Goal: Information Seeking & Learning: Learn about a topic

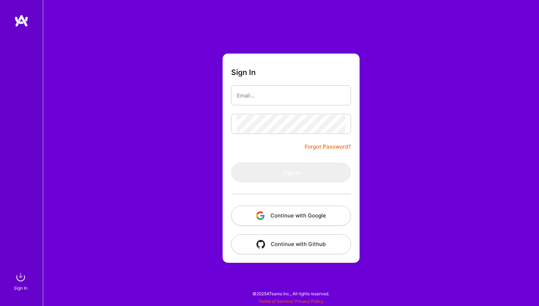
click at [346, 97] on div at bounding box center [291, 95] width 120 height 20
click at [237, 92] on div at bounding box center [237, 92] width 0 height 0
click at [212, 102] on div "Sign In Forgot Password? Sign In Continue with Google Continue with Github" at bounding box center [291, 153] width 496 height 306
click at [285, 212] on button "Continue with Google" at bounding box center [291, 215] width 120 height 20
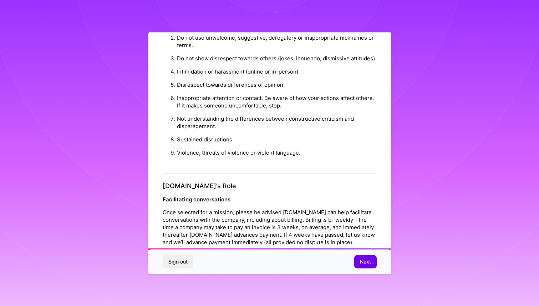
scroll to position [740, 0]
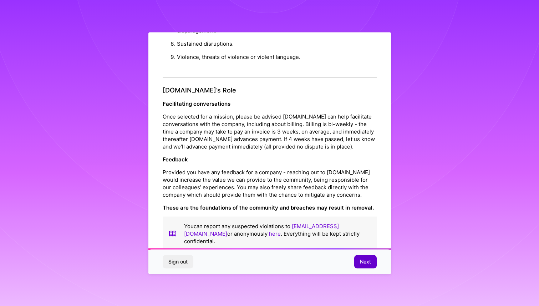
click at [368, 261] on span "Next" at bounding box center [365, 261] width 11 height 7
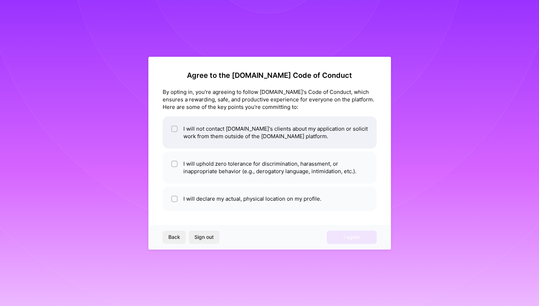
click at [173, 128] on input "checkbox" at bounding box center [175, 129] width 5 height 5
checkbox input "true"
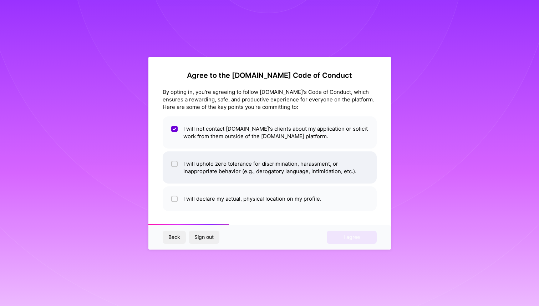
click at [172, 163] on div at bounding box center [174, 163] width 6 height 6
checkbox input "true"
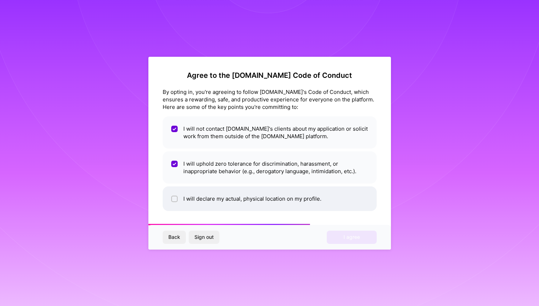
click at [172, 198] on div at bounding box center [174, 198] width 6 height 6
checkbox input "true"
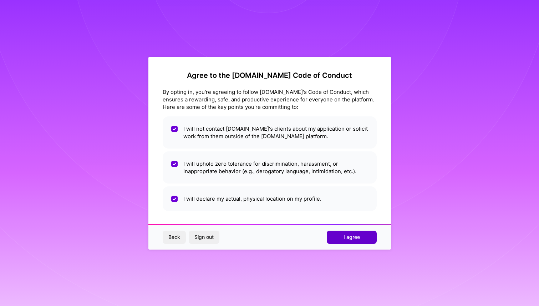
click at [363, 235] on button "I agree" at bounding box center [352, 236] width 50 height 13
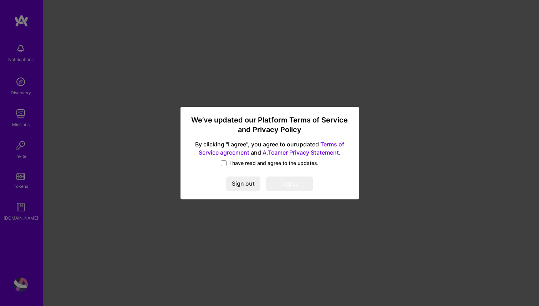
drag, startPoint x: 228, startPoint y: 159, endPoint x: 245, endPoint y: 167, distance: 19.3
click at [228, 160] on label "I have read and agree to the updates." at bounding box center [270, 162] width 98 height 7
click at [0, 0] on input "I have read and agree to the updates." at bounding box center [0, 0] width 0 height 0
drag, startPoint x: 292, startPoint y: 181, endPoint x: 254, endPoint y: 176, distance: 38.1
click at [291, 181] on button "I agree" at bounding box center [289, 184] width 47 height 14
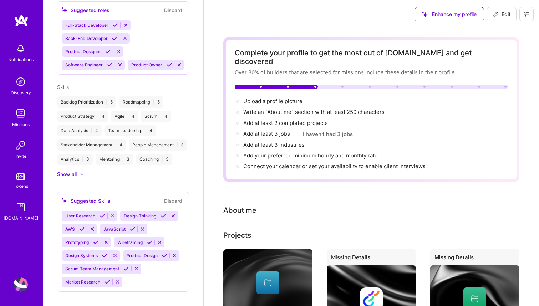
scroll to position [2, 0]
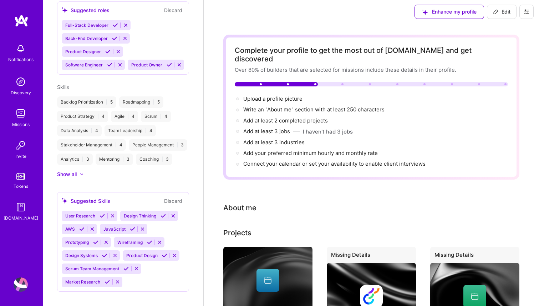
click at [20, 84] on img at bounding box center [21, 82] width 14 height 14
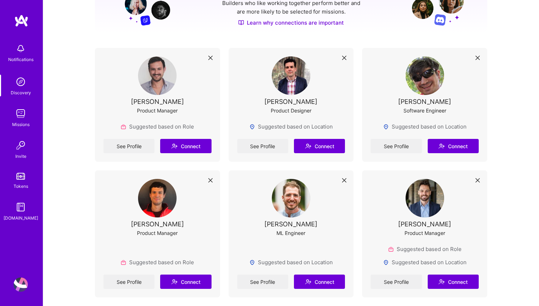
scroll to position [119, 0]
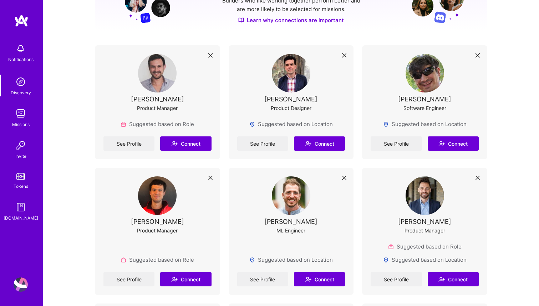
click at [21, 113] on img at bounding box center [21, 113] width 14 height 14
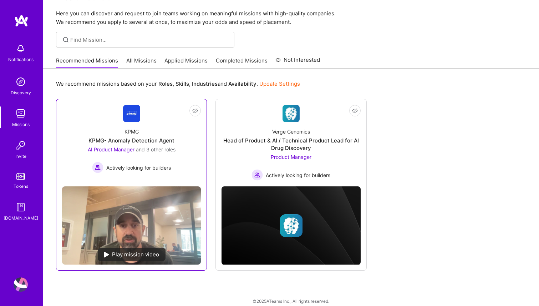
scroll to position [29, 0]
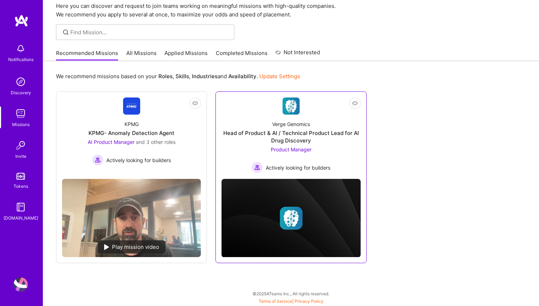
click at [307, 172] on div "Actively looking for builders" at bounding box center [290, 167] width 79 height 11
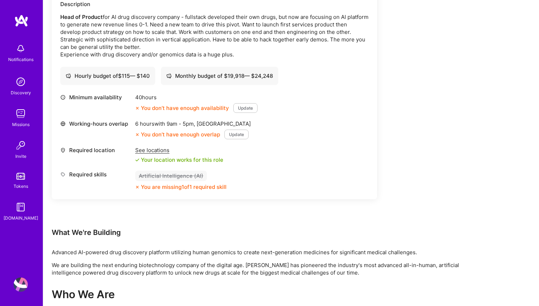
scroll to position [213, 0]
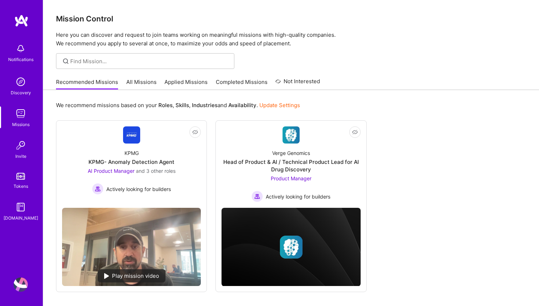
click at [133, 80] on link "All Missions" at bounding box center [141, 84] width 30 height 12
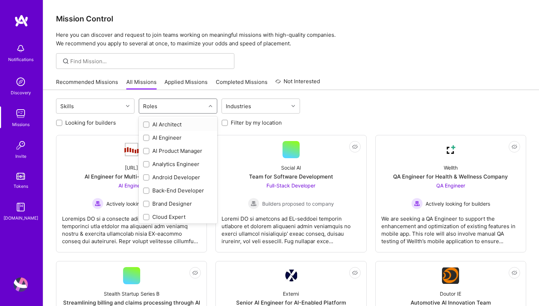
click at [162, 104] on div "Roles" at bounding box center [172, 106] width 67 height 14
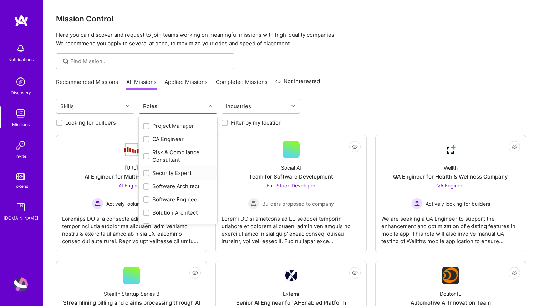
scroll to position [339, 0]
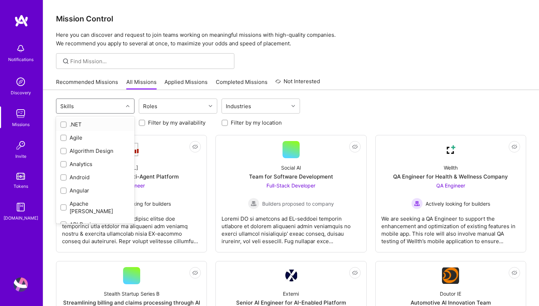
click at [124, 111] on div at bounding box center [128, 106] width 11 height 14
click at [243, 109] on div "Industries" at bounding box center [238, 106] width 29 height 10
click at [115, 108] on div "Skills" at bounding box center [89, 106] width 67 height 14
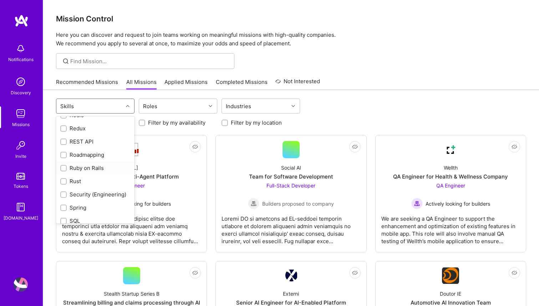
scroll to position [773, 0]
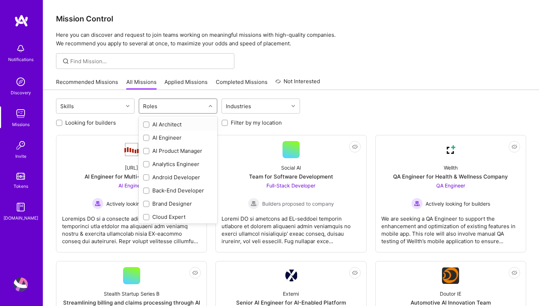
click at [167, 113] on div "Roles" at bounding box center [178, 105] width 78 height 15
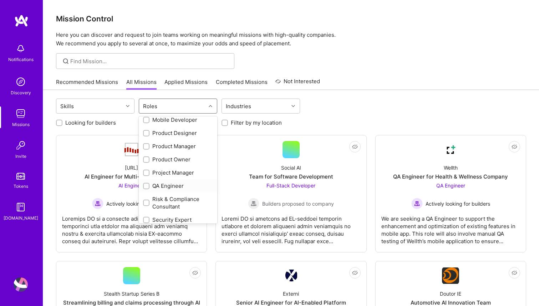
scroll to position [280, 0]
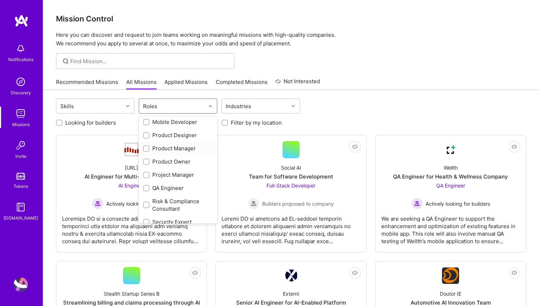
click at [189, 151] on div "Product Manager" at bounding box center [178, 147] width 70 height 7
checkbox input "true"
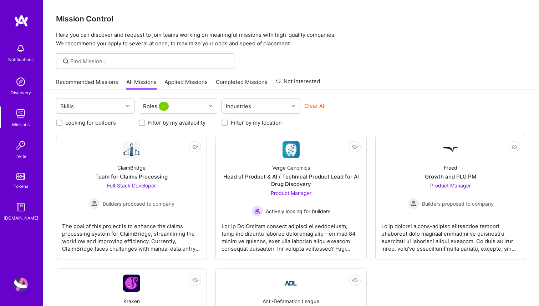
click at [399, 101] on div "Skills Roles 1 Industries Clear All" at bounding box center [291, 106] width 470 height 17
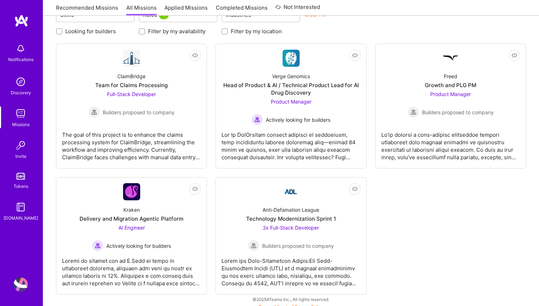
scroll to position [97, 0]
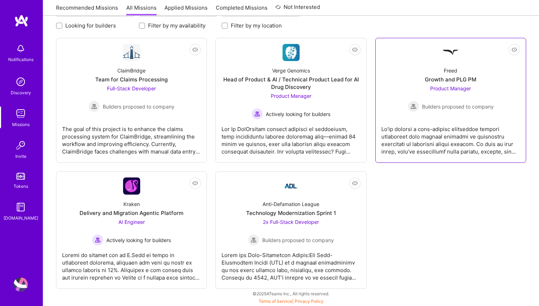
click at [471, 146] on div at bounding box center [450, 137] width 139 height 36
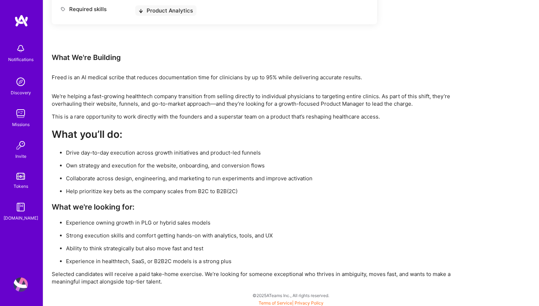
scroll to position [360, 0]
